Goal: Task Accomplishment & Management: Use online tool/utility

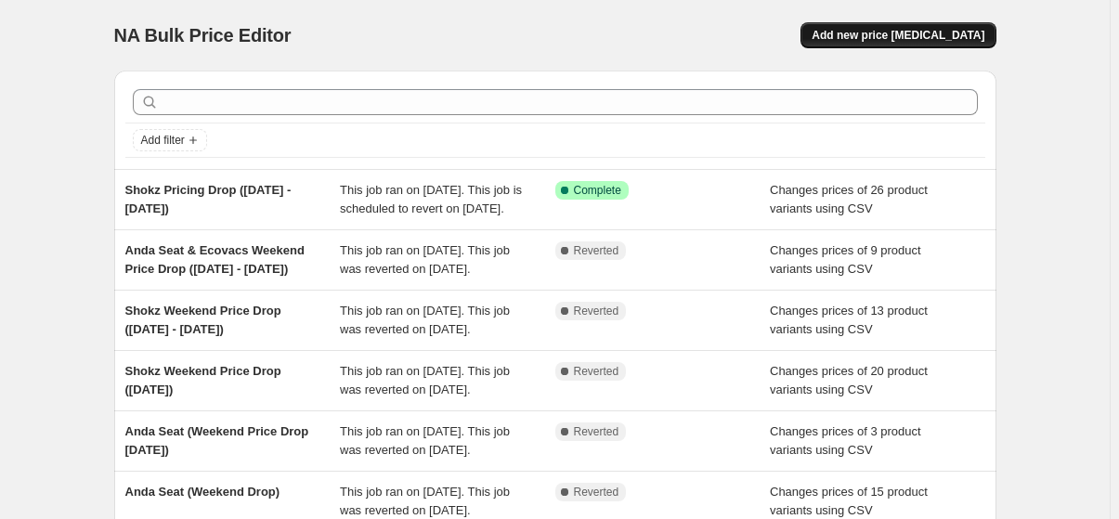
click at [935, 26] on button "Add new price [MEDICAL_DATA]" at bounding box center [897, 35] width 195 height 26
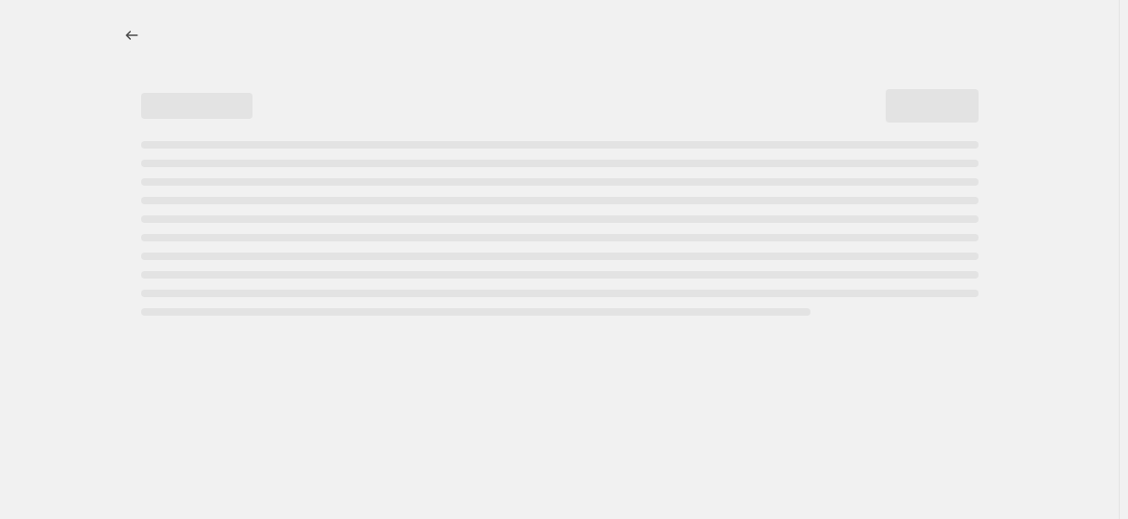
select select "percentage"
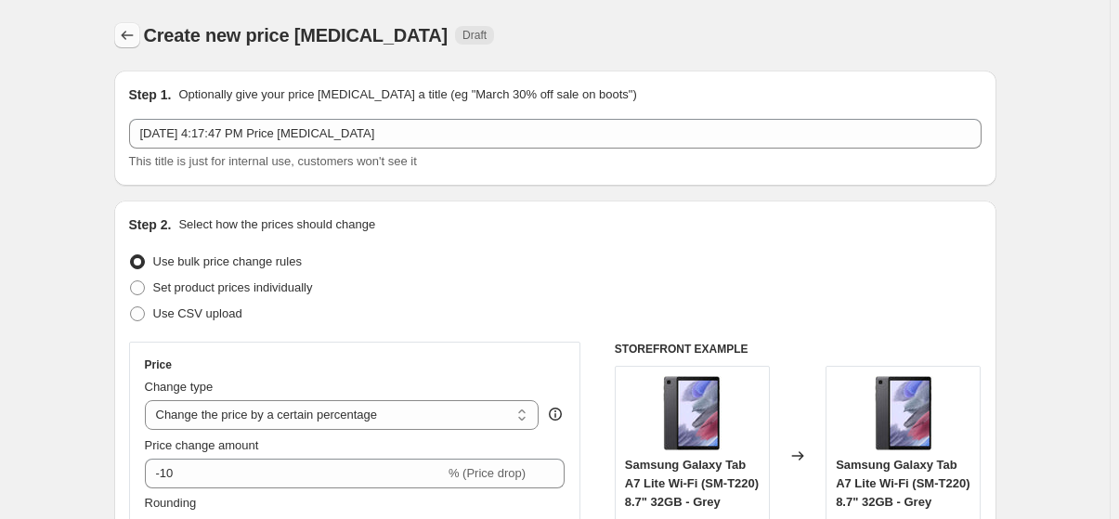
click at [123, 40] on icon "Price change jobs" at bounding box center [127, 35] width 19 height 19
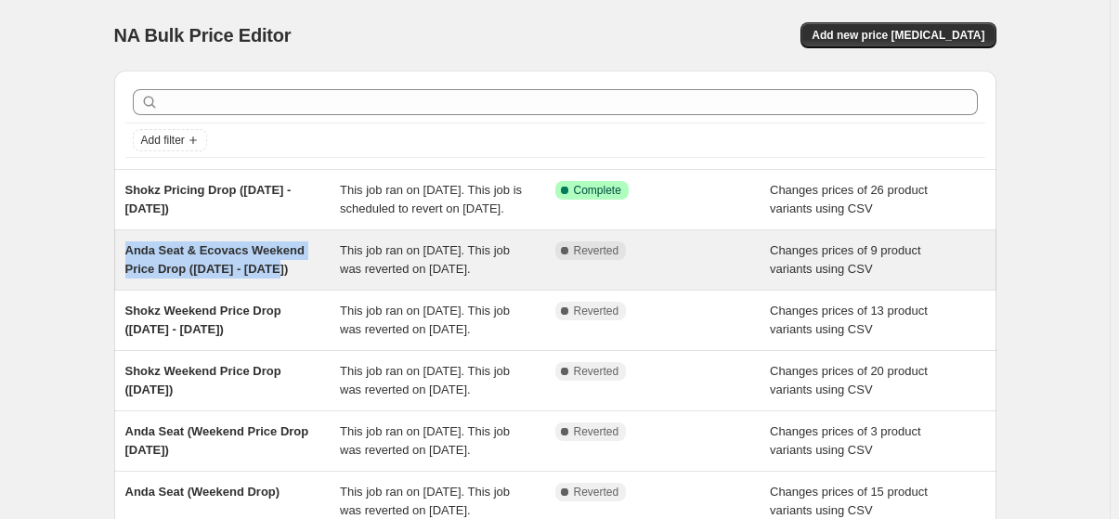
copy span "Anda Seat & Ecovacs Weekend Price Drop ([DATE] - [DATE])"
drag, startPoint x: 133, startPoint y: 257, endPoint x: 290, endPoint y: 288, distance: 159.9
click at [290, 288] on div "Anda Seat & Ecovacs Weekend Price Drop (3 Oct - 5 Oct) This job ran on October …" at bounding box center [555, 259] width 882 height 59
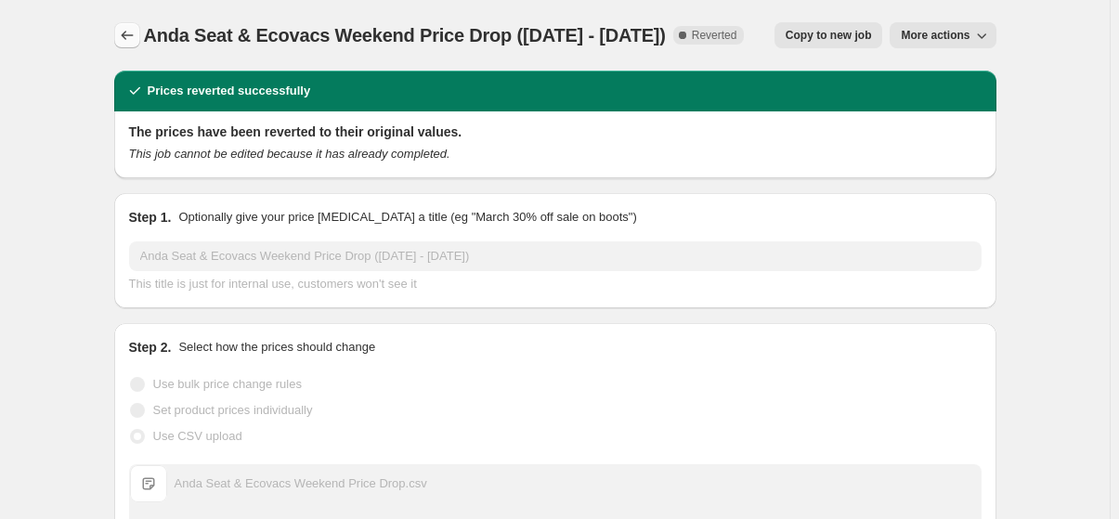
click at [134, 29] on icon "Price change jobs" at bounding box center [127, 35] width 19 height 19
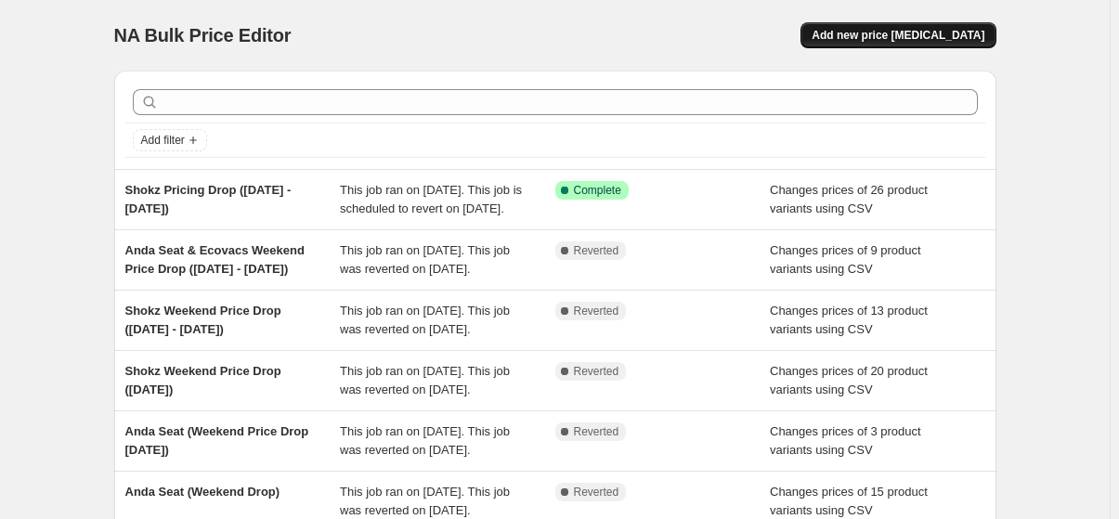
click at [909, 33] on span "Add new price [MEDICAL_DATA]" at bounding box center [898, 35] width 173 height 15
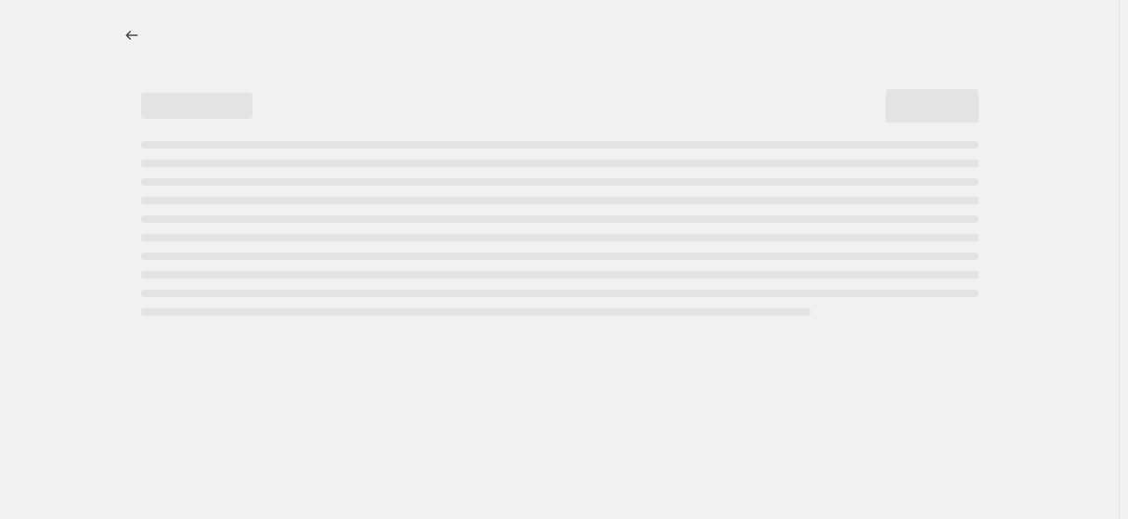
select select "percentage"
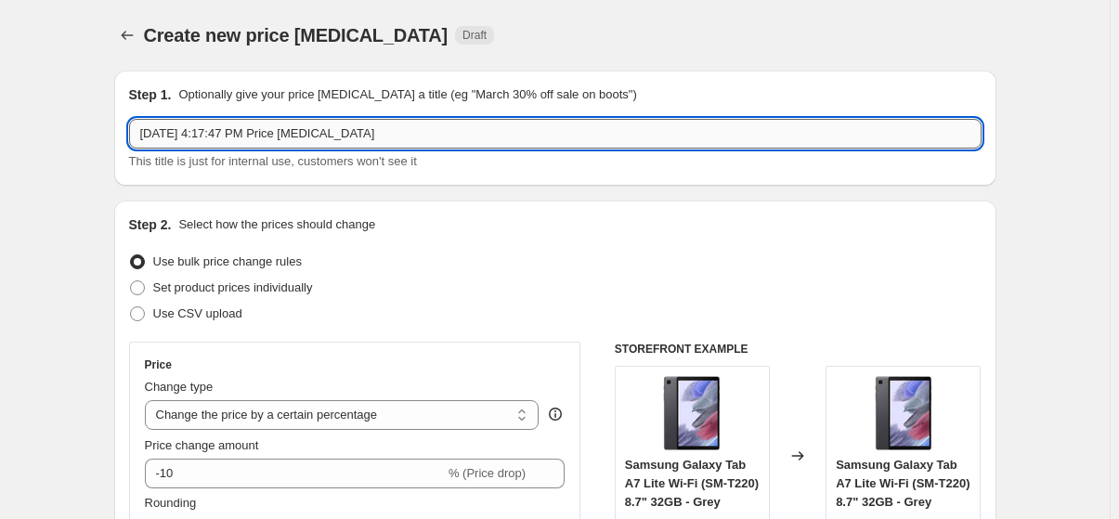
click at [461, 123] on input "Oct 10, 2025, 4:17:47 PM Price change job" at bounding box center [555, 134] width 852 height 30
paste input "Anda Seat & Ecovacs Weekend Price Drop ([DATE] - [DATE])"
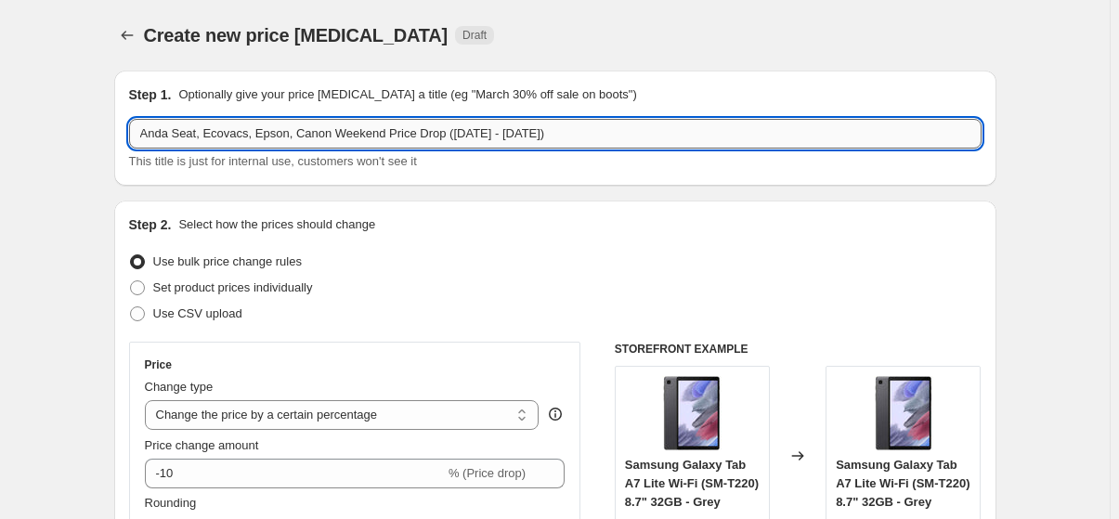
click at [326, 125] on input "Anda Seat, Ecovacs, Epson, Canon Weekend Price Drop (3 Oct - 5 Oct)" at bounding box center [555, 134] width 852 height 30
click at [553, 130] on input "Anda Seat, Ecovacs, Epson, Canon Weekend Price Drop (3 Oct - 5 Oct)" at bounding box center [555, 134] width 852 height 30
click at [499, 126] on input "Anda Seat, Ecovacs, Epson, Canon Weekend Price Drop (10 Oct - 5 Oct)" at bounding box center [555, 134] width 852 height 30
type input "Anda Seat, Ecovacs, Epson, Canon Weekend Price Drop ([DATE] - [DATE])"
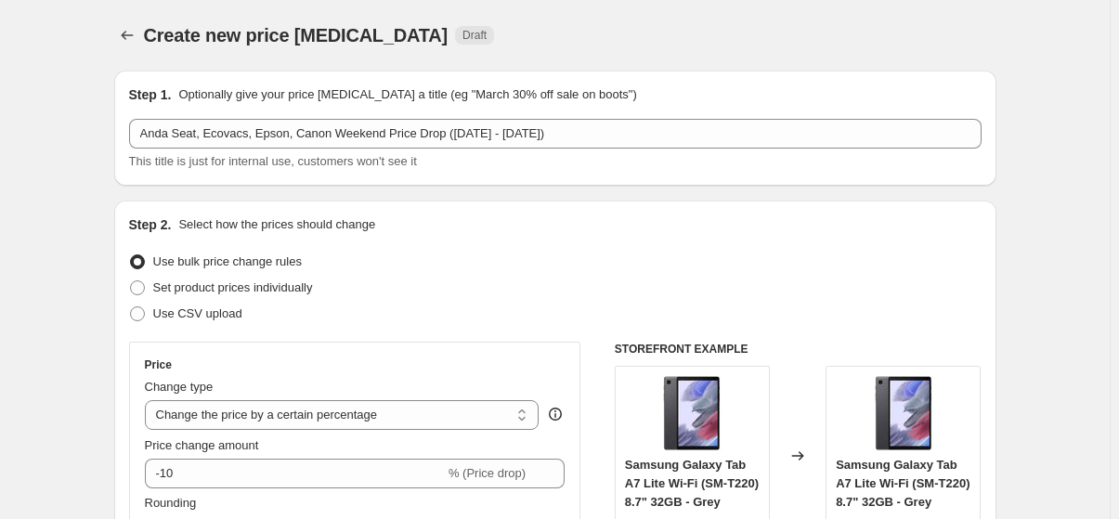
click at [163, 312] on span "Use CSV upload" at bounding box center [197, 313] width 89 height 14
click at [131, 307] on input "Use CSV upload" at bounding box center [130, 306] width 1 height 1
radio input "true"
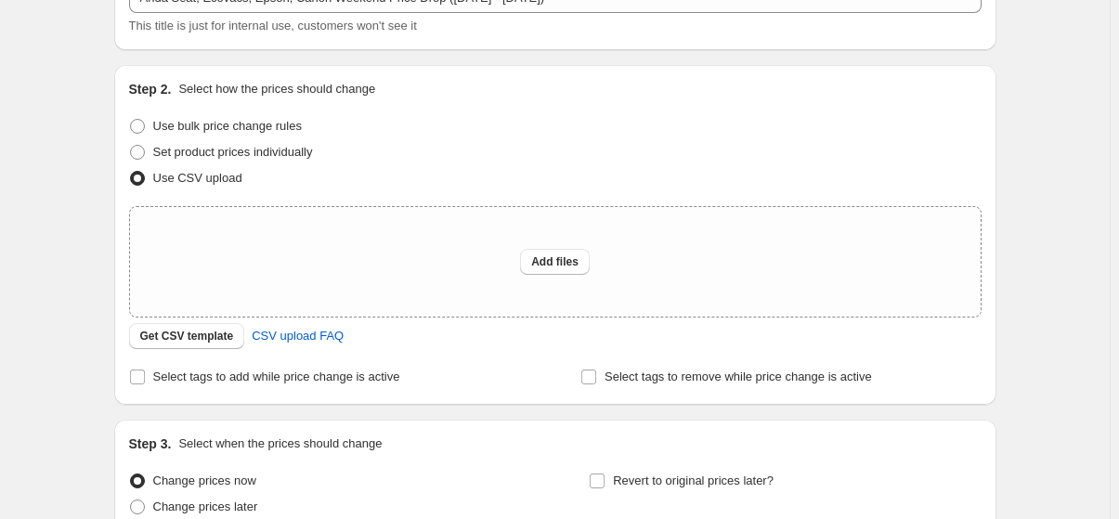
scroll to position [168, 0]
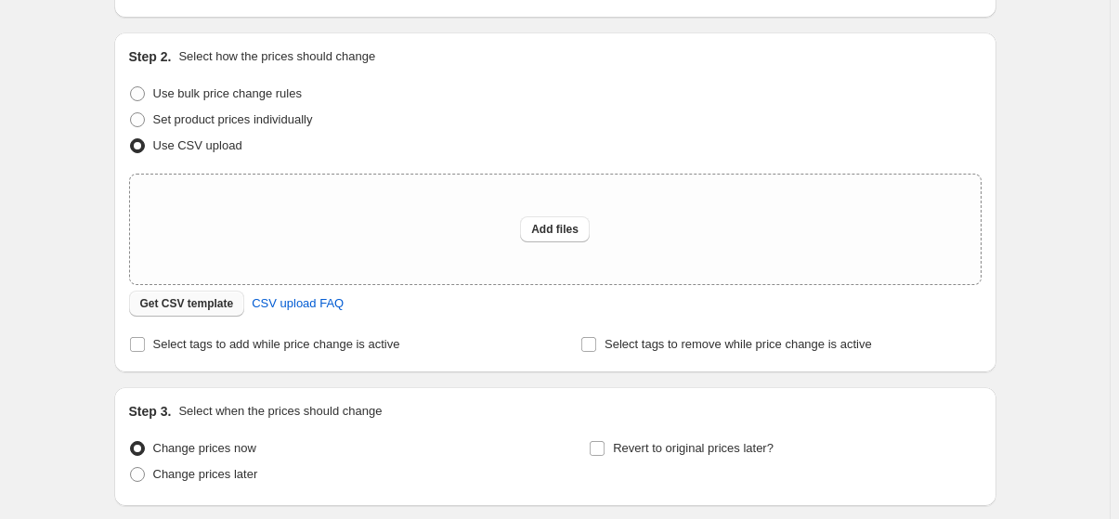
click at [202, 304] on span "Get CSV template" at bounding box center [187, 303] width 94 height 15
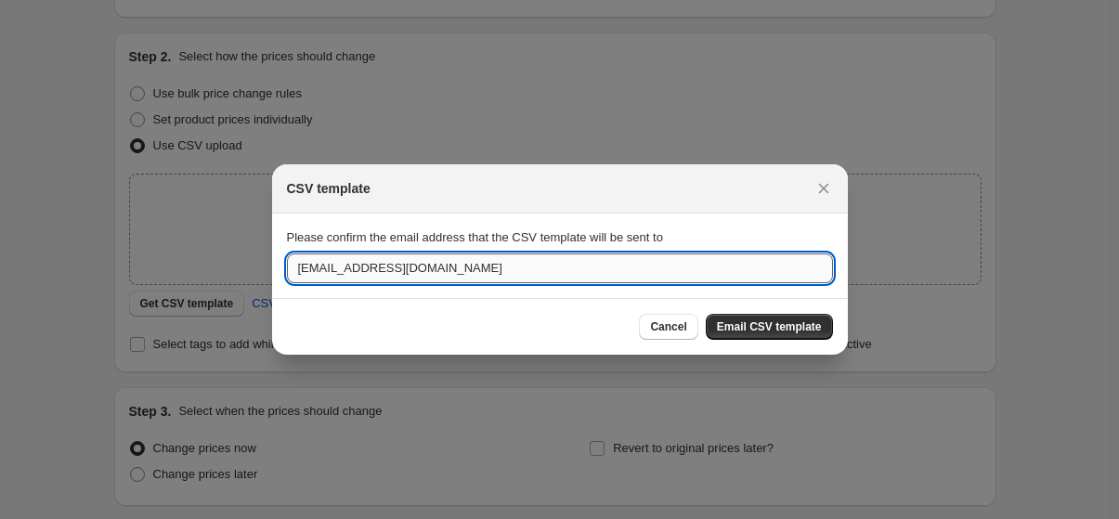
click at [336, 264] on input "support@horizonstore.com.au" at bounding box center [560, 269] width 546 height 30
type input "Harsh.sagar@horizonstore.com.au"
click at [726, 324] on span "Email CSV template" at bounding box center [769, 326] width 105 height 15
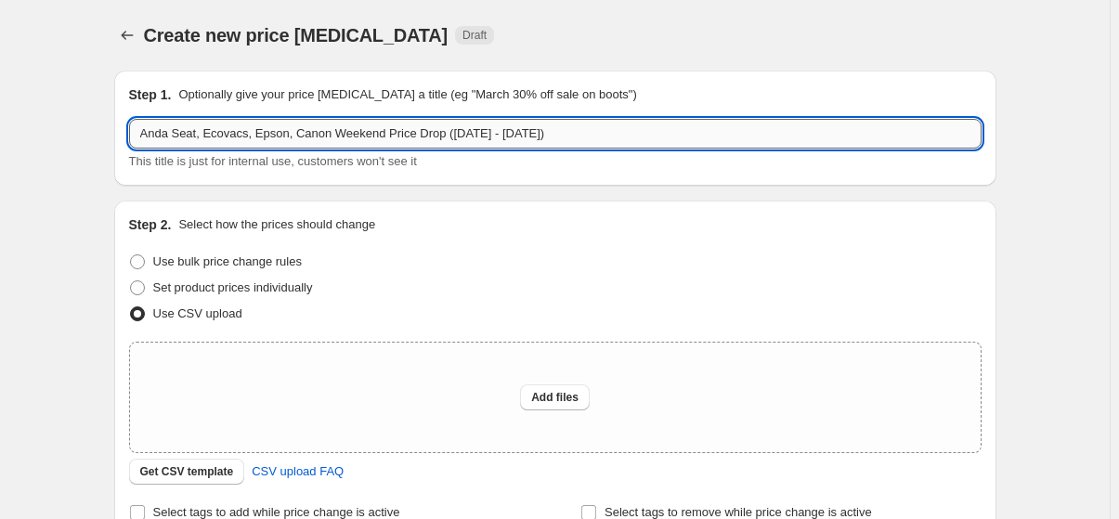
click at [574, 129] on input "Anda Seat, Ecovacs, Epson, Canon Weekend Price Drop ([DATE] - [DATE])" at bounding box center [555, 134] width 852 height 30
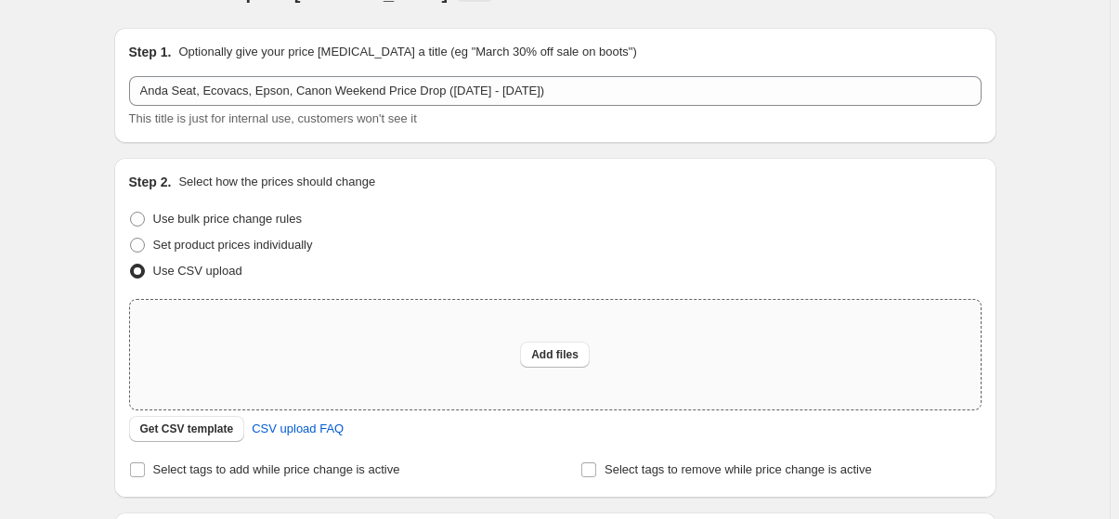
scroll to position [84, 0]
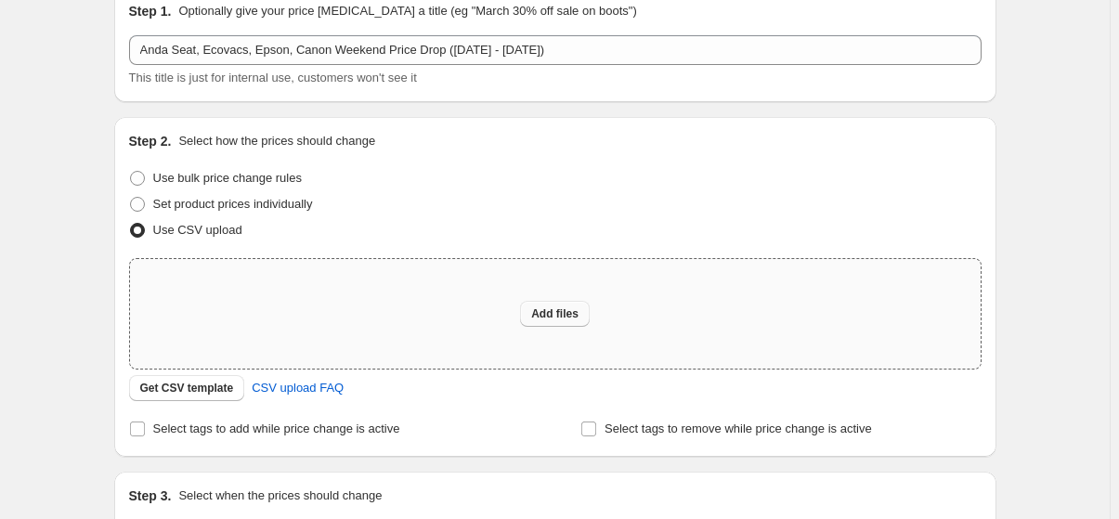
click at [540, 308] on span "Add files" at bounding box center [554, 313] width 47 height 15
type input "C:\fakepath\Anda Seat, Ecovacs, Epson, Canon Weekend Price Drop (10 Oct - 12 Oc…"
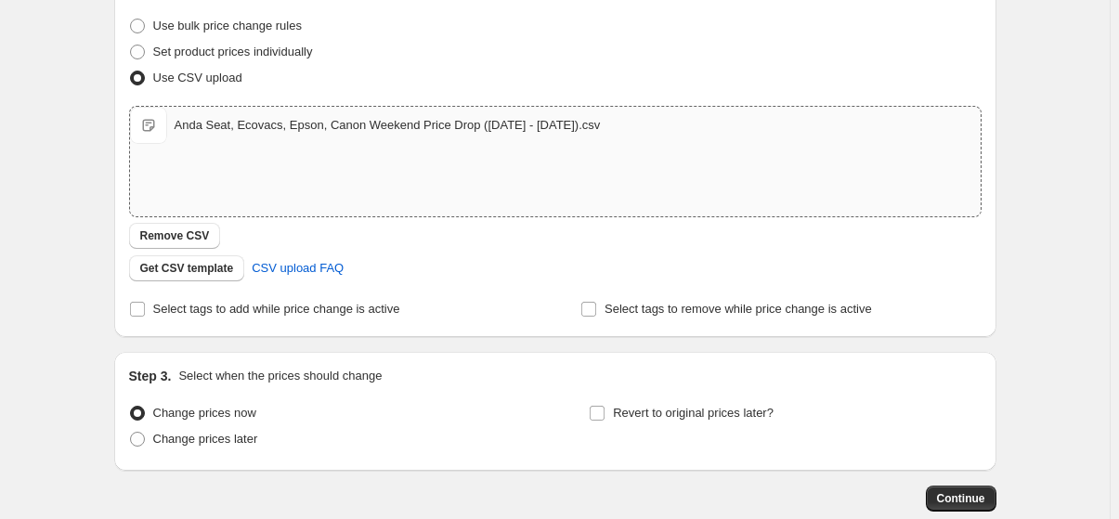
scroll to position [253, 0]
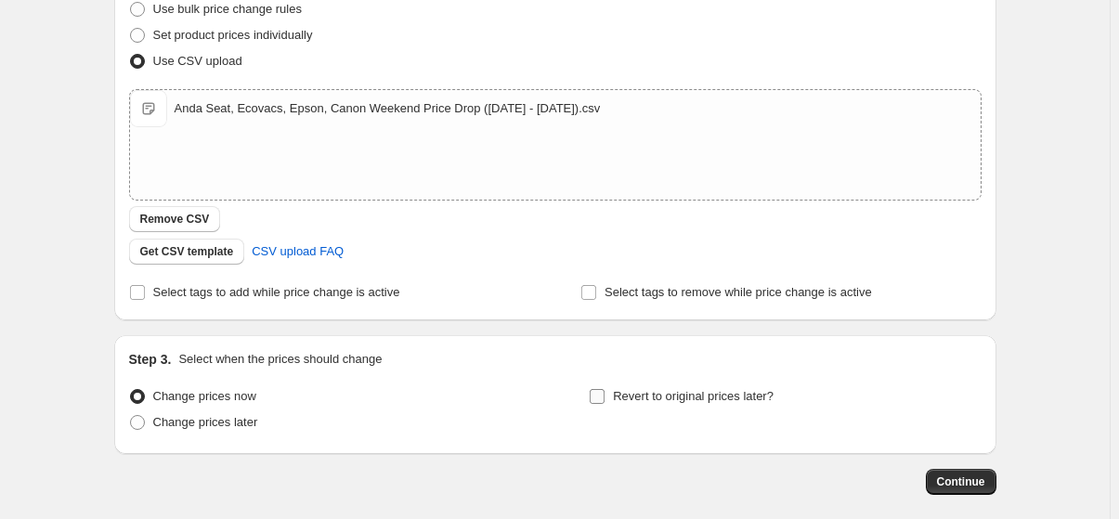
click at [612, 393] on label "Revert to original prices later?" at bounding box center [681, 397] width 185 height 26
click at [605, 393] on input "Revert to original prices later?" at bounding box center [597, 396] width 15 height 15
checkbox input "true"
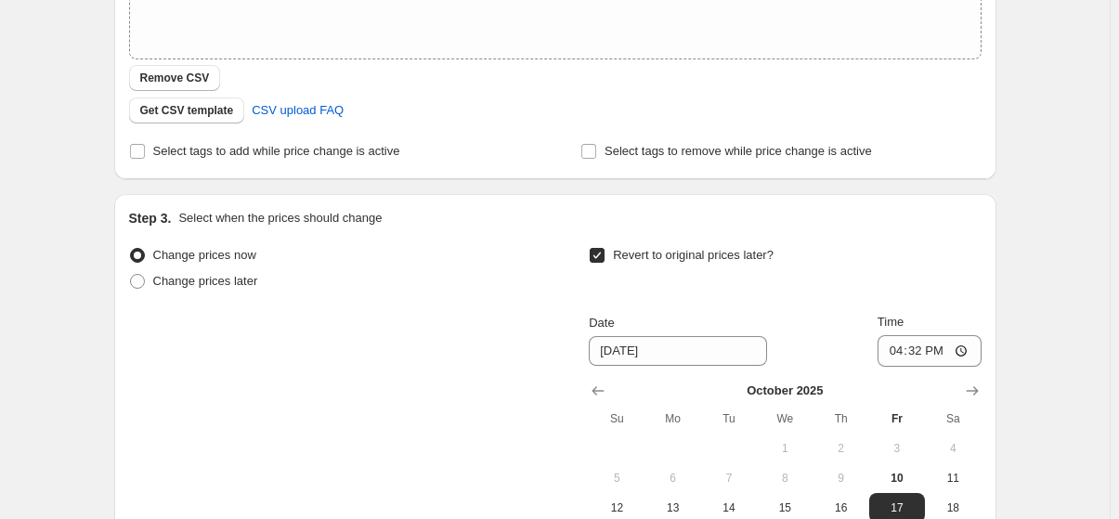
scroll to position [422, 0]
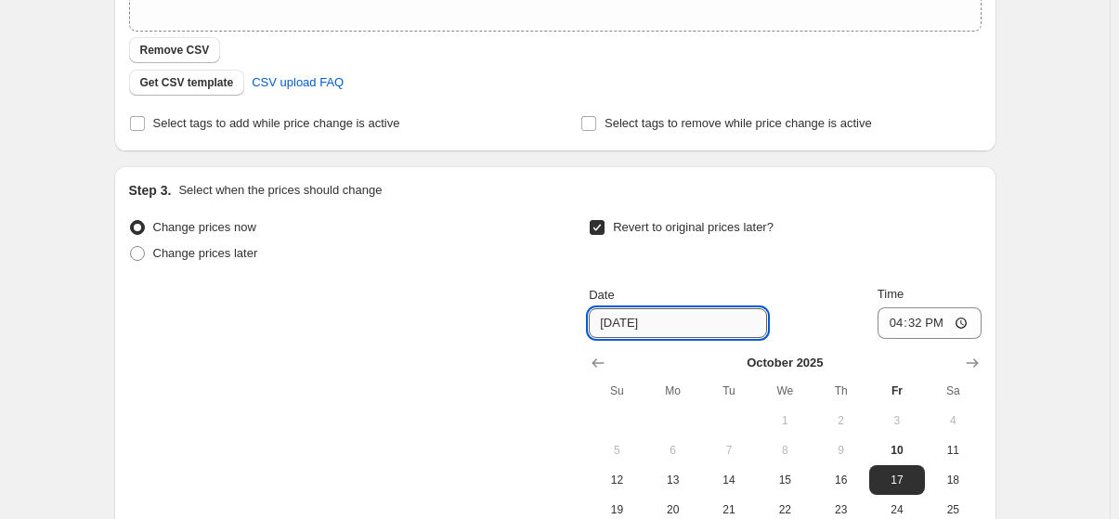
click at [654, 324] on input "10/17/2025" at bounding box center [678, 323] width 178 height 30
click at [609, 317] on input "10/17/2025" at bounding box center [678, 323] width 178 height 30
click at [689, 322] on input "10/17/2025" at bounding box center [678, 323] width 178 height 30
click at [620, 323] on input "10/17/2025" at bounding box center [678, 323] width 178 height 30
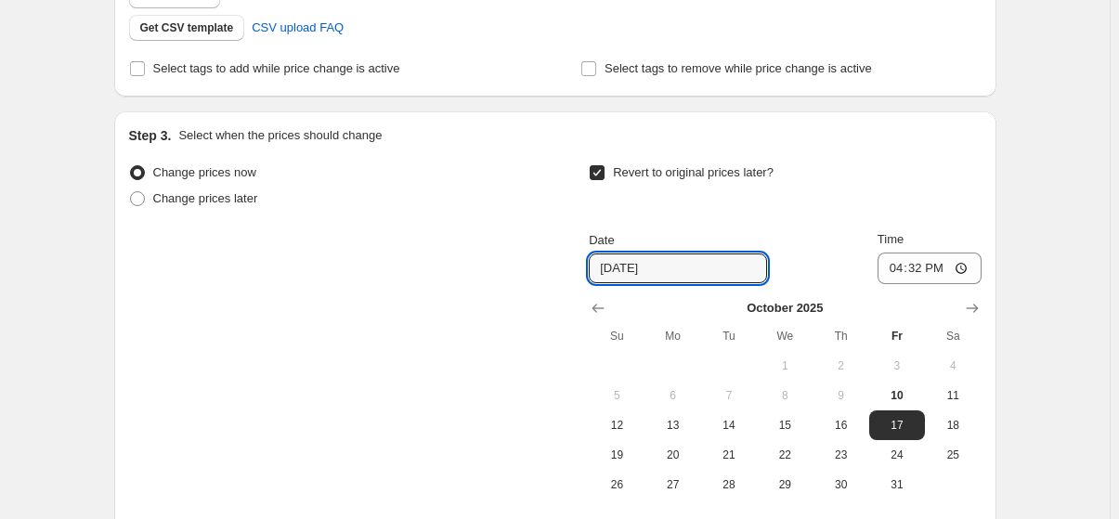
scroll to position [506, 0]
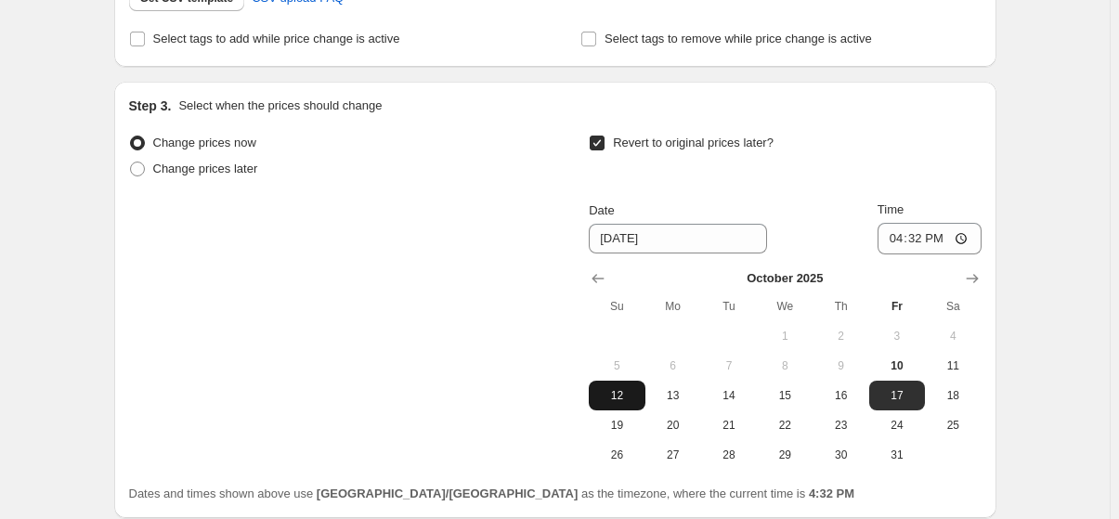
click at [637, 395] on span "12" at bounding box center [616, 395] width 41 height 15
type input "10/12/2025"
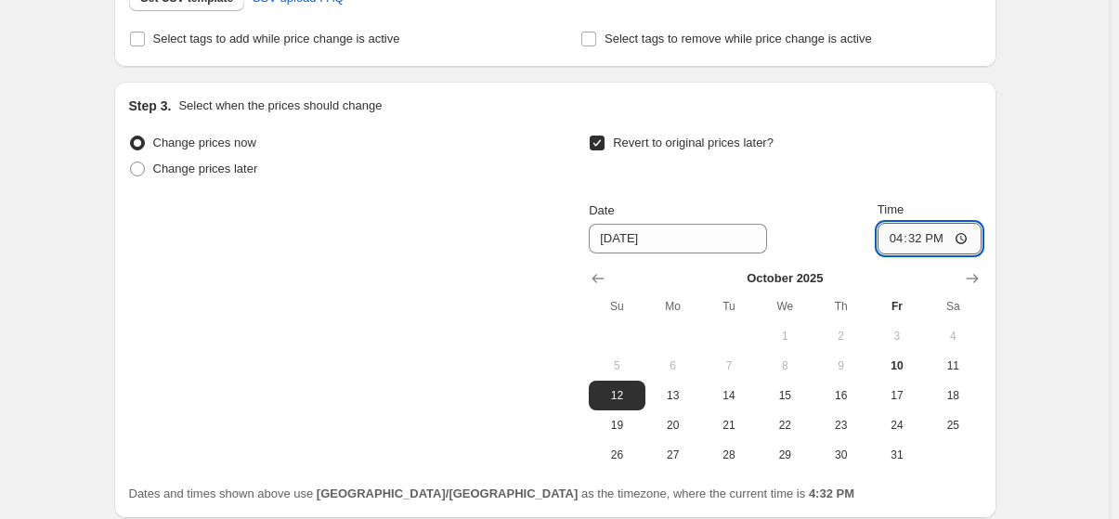
click at [966, 232] on input "16:32" at bounding box center [930, 239] width 104 height 32
type input "18:29"
click at [854, 223] on div "Date 10/12/2025 Time 18:29" at bounding box center [785, 228] width 392 height 54
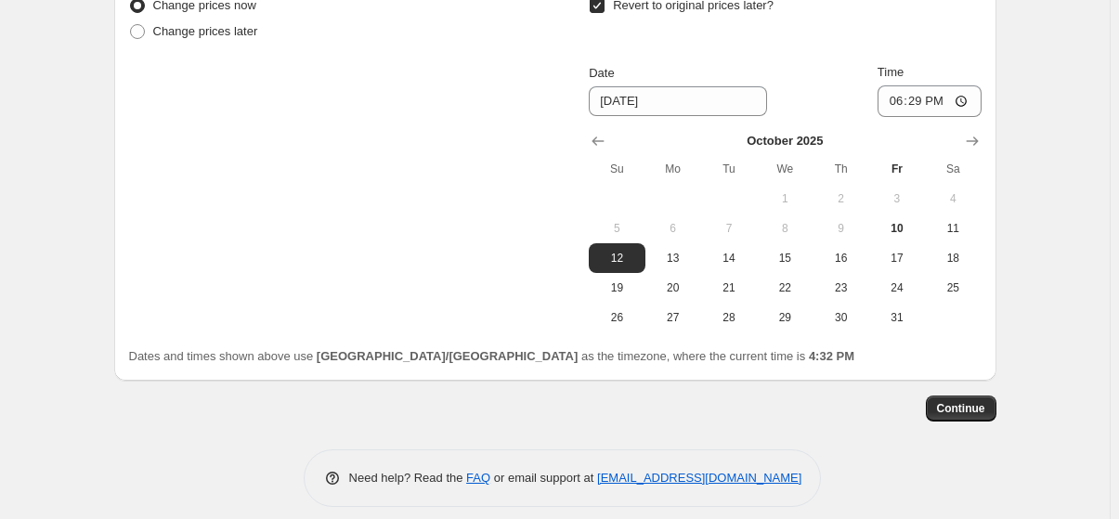
scroll to position [658, 0]
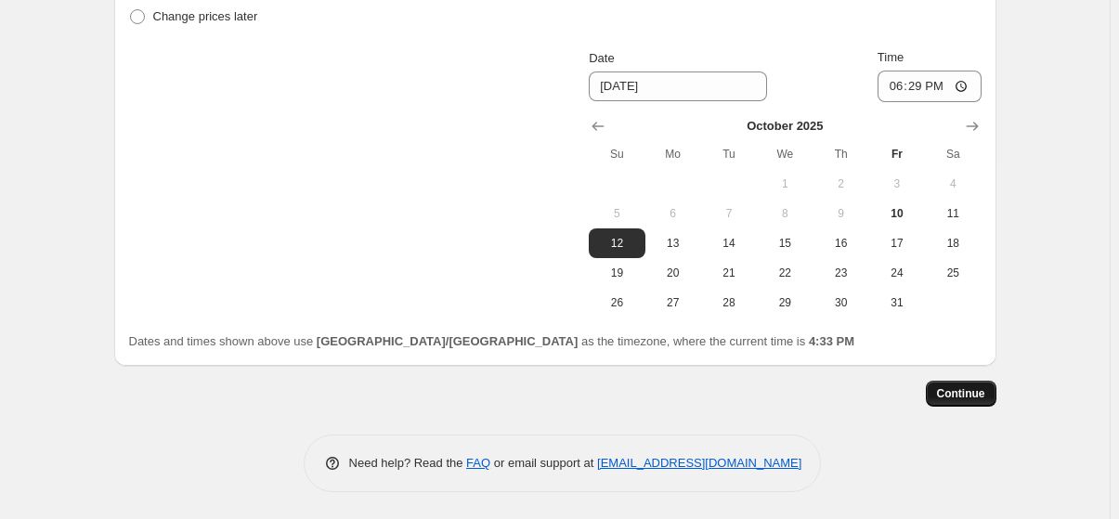
click at [967, 392] on span "Continue" at bounding box center [961, 393] width 48 height 15
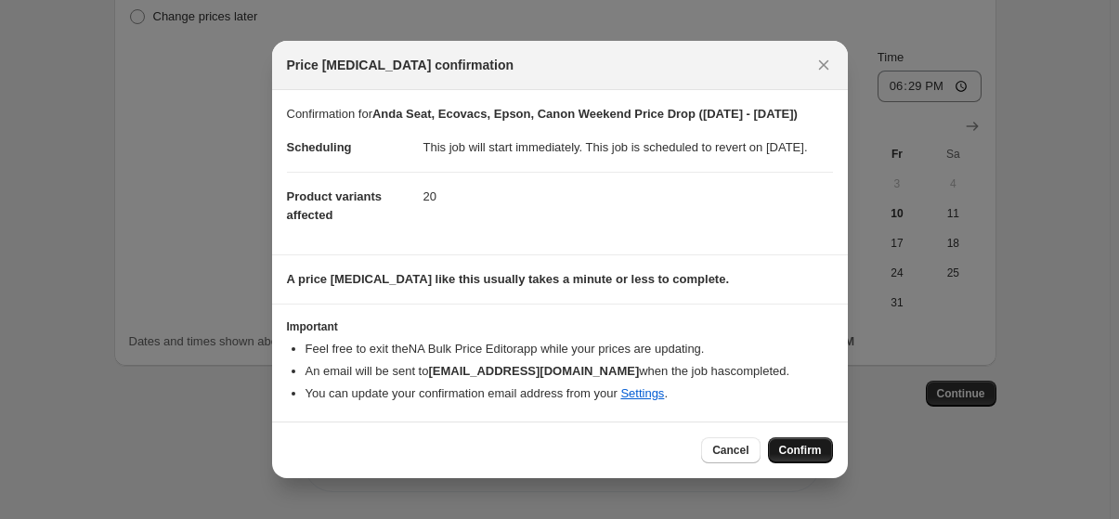
click at [802, 463] on button "Confirm" at bounding box center [800, 450] width 65 height 26
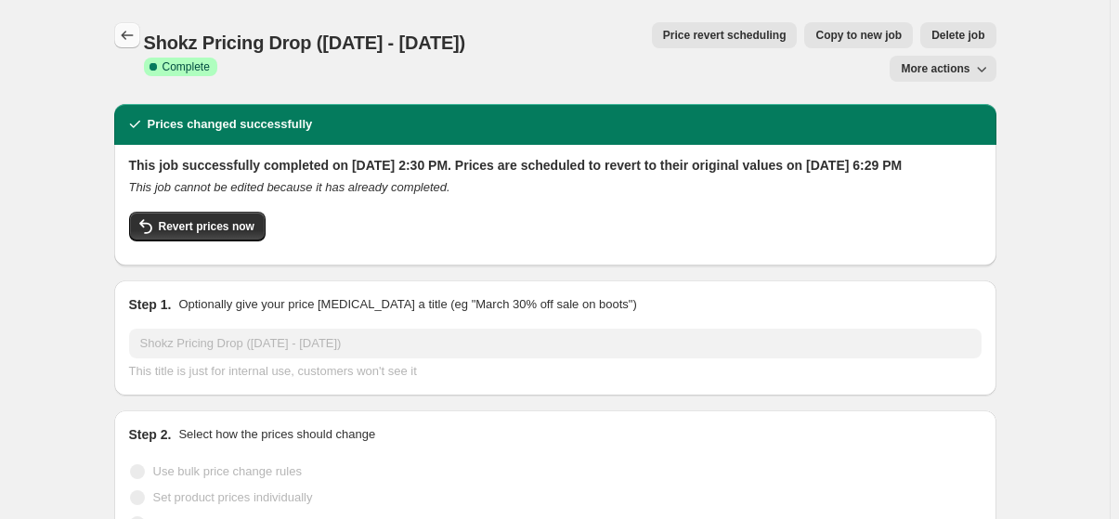
click at [140, 38] on button "Price change jobs" at bounding box center [127, 35] width 26 height 26
